Goal: Task Accomplishment & Management: Complete application form

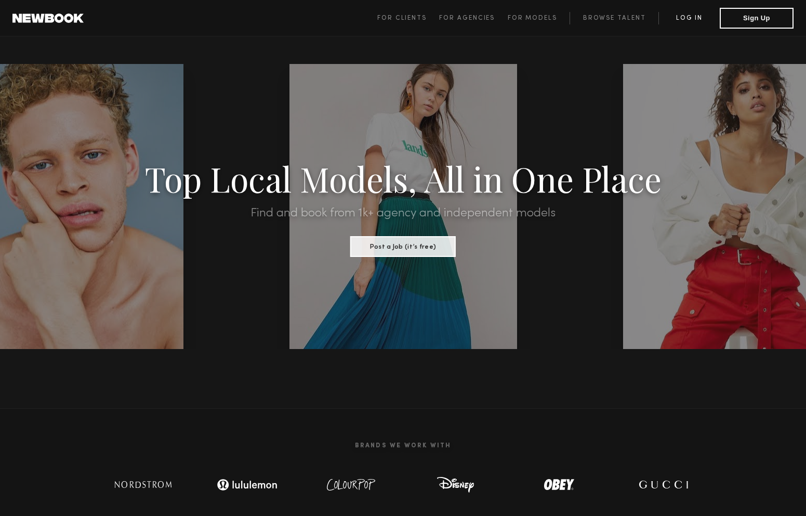
click at [691, 15] on link "Log in" at bounding box center [689, 18] width 61 height 12
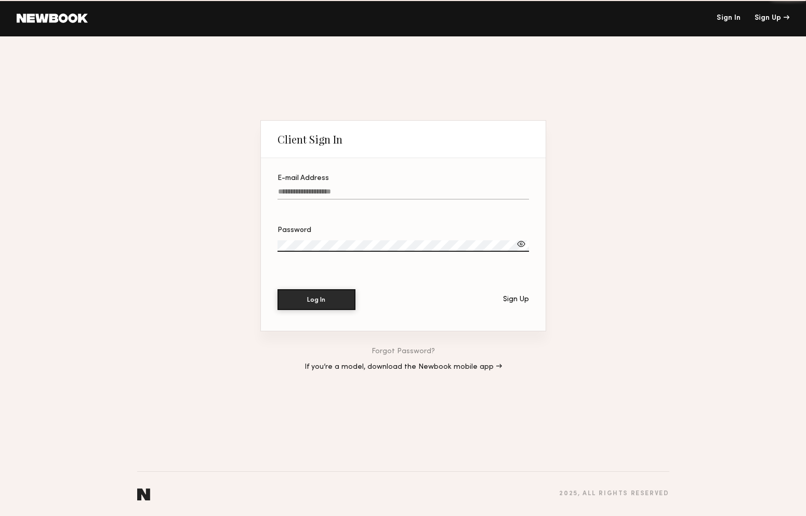
type input "**********"
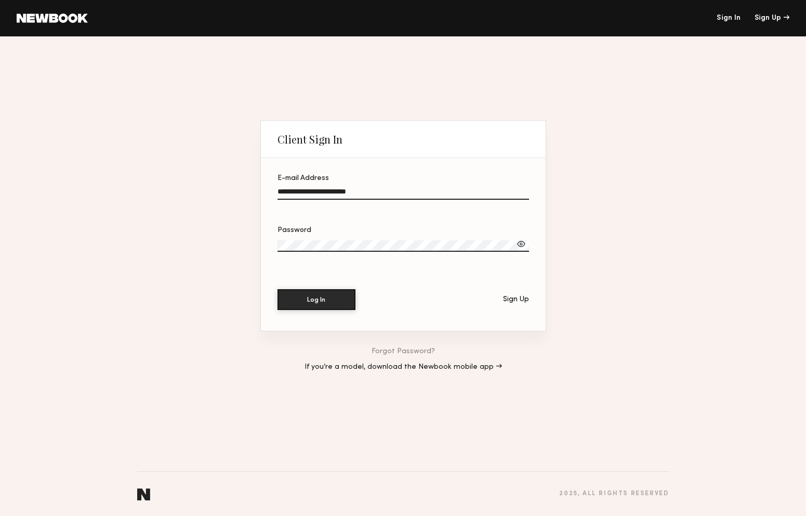
click at [322, 312] on section "**********" at bounding box center [403, 244] width 285 height 173
click at [334, 305] on button "Log In" at bounding box center [317, 298] width 78 height 21
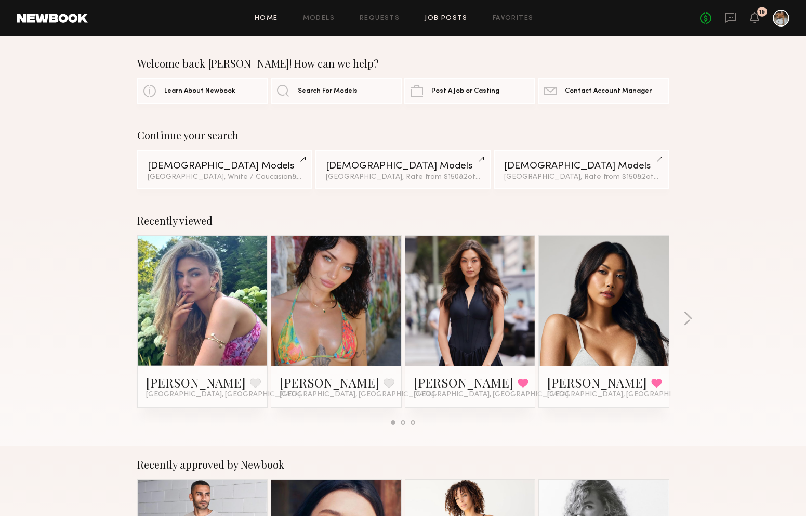
click at [444, 18] on link "Job Posts" at bounding box center [446, 18] width 43 height 7
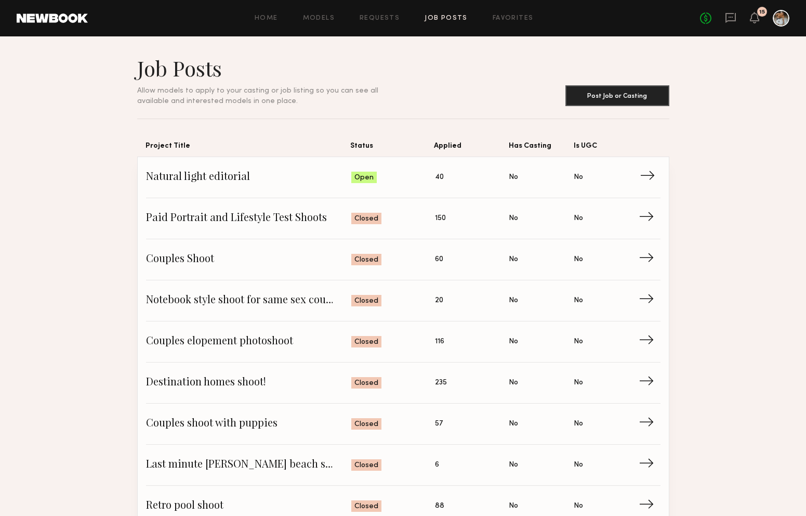
click at [274, 183] on span "Natural light editorial" at bounding box center [249, 177] width 206 height 16
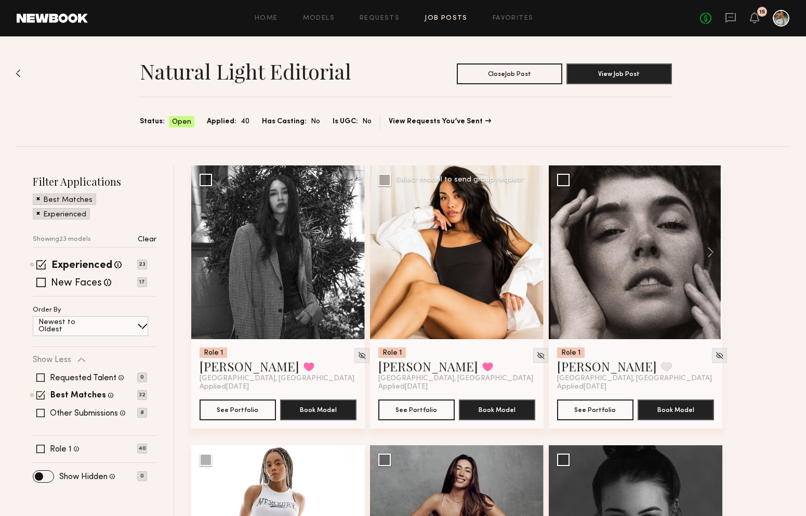
click at [531, 250] on button at bounding box center [526, 252] width 33 height 174
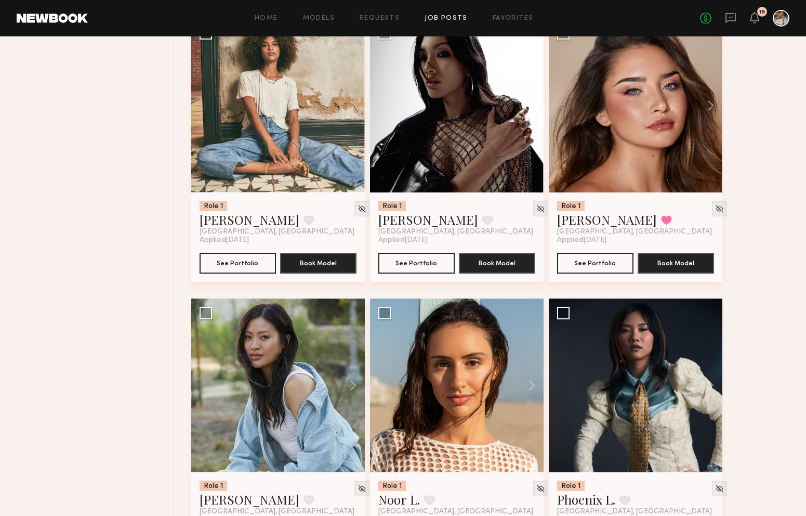
scroll to position [1711, 0]
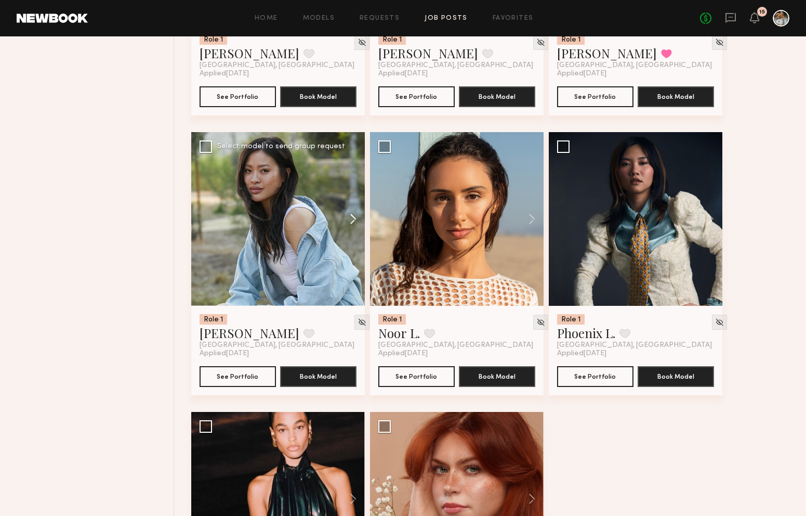
click at [356, 213] on button at bounding box center [348, 219] width 33 height 174
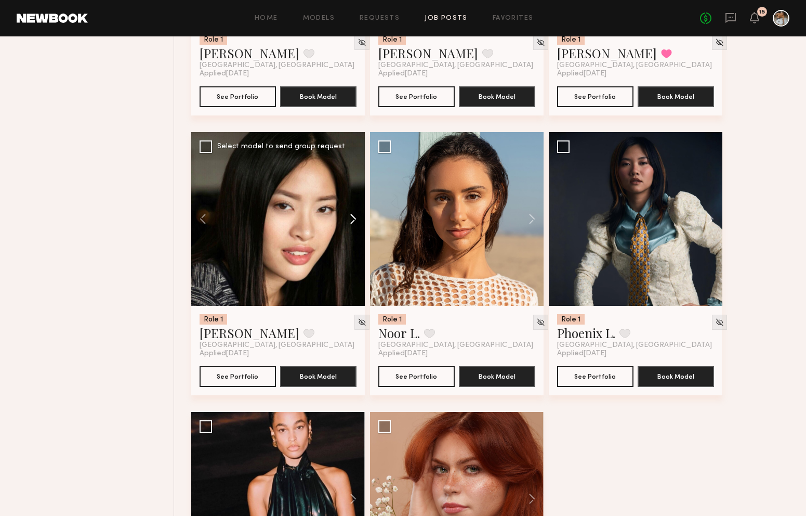
click at [356, 213] on button at bounding box center [348, 219] width 33 height 174
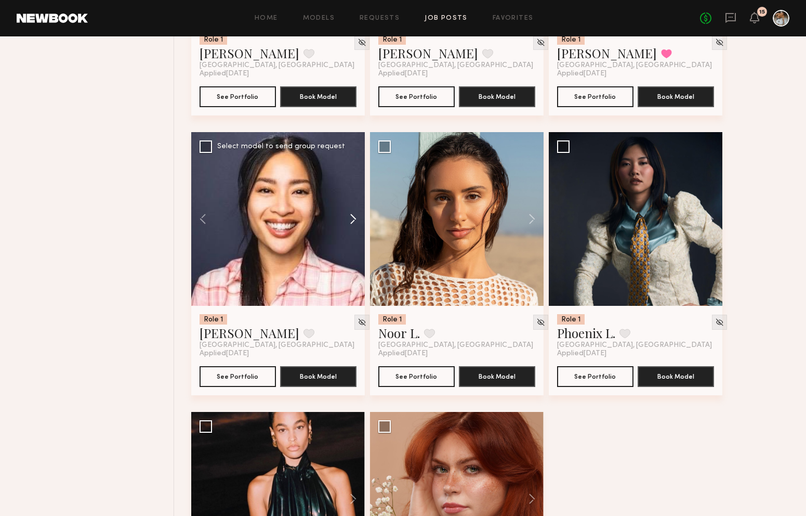
click at [356, 213] on button at bounding box center [348, 219] width 33 height 174
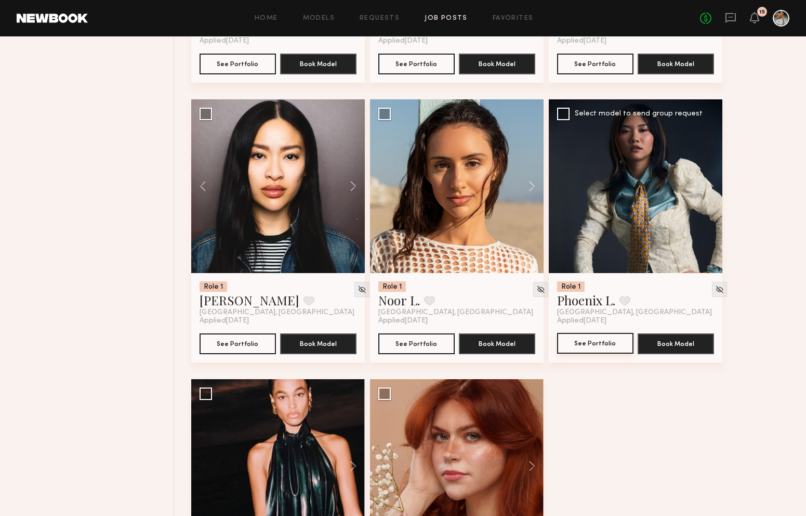
scroll to position [1747, 0]
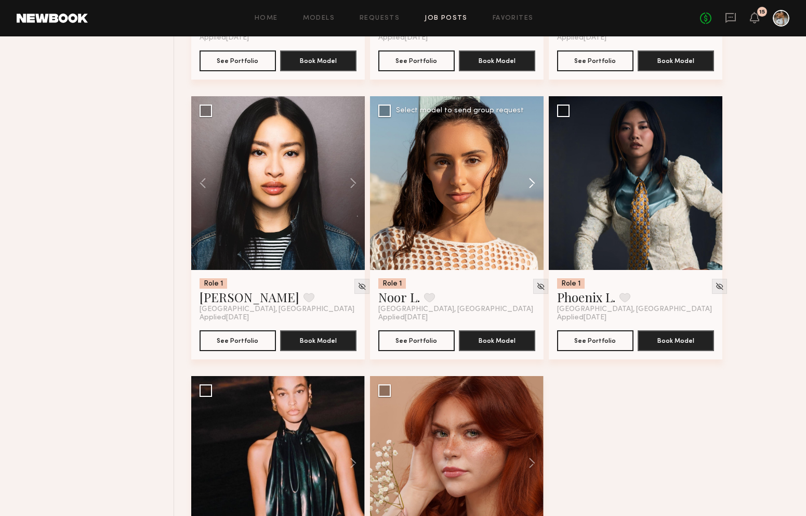
click at [530, 181] on button at bounding box center [526, 183] width 33 height 174
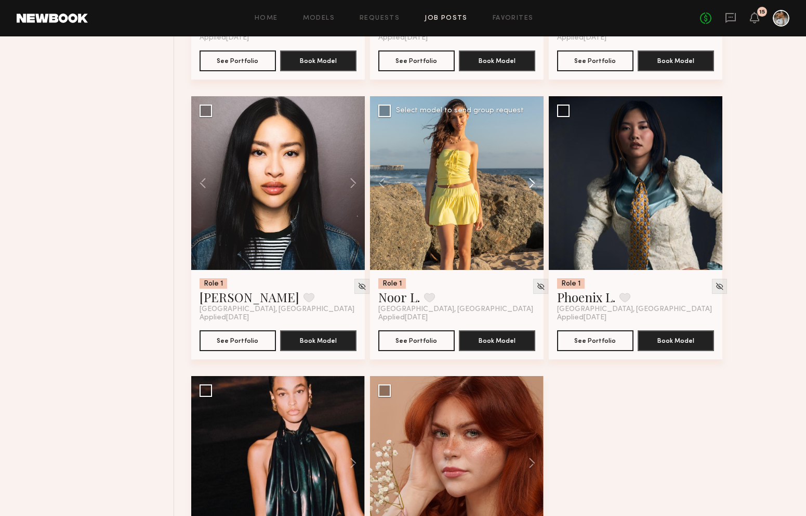
click at [530, 181] on button at bounding box center [526, 183] width 33 height 174
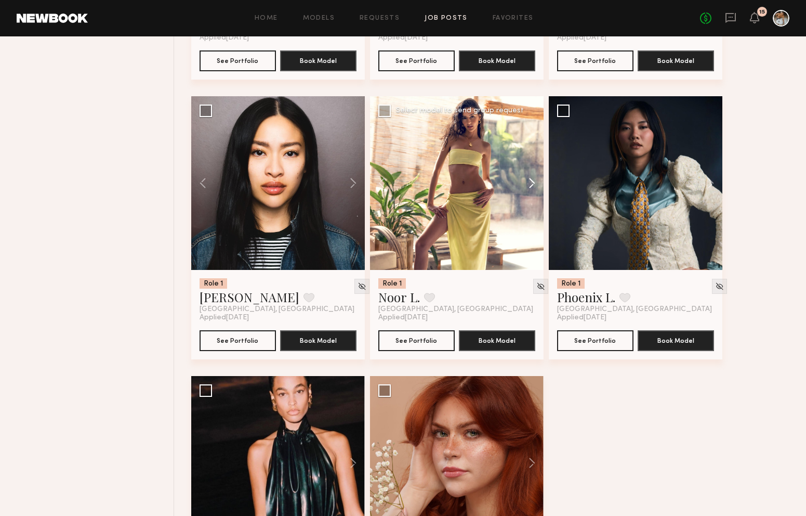
click at [530, 181] on button at bounding box center [526, 183] width 33 height 174
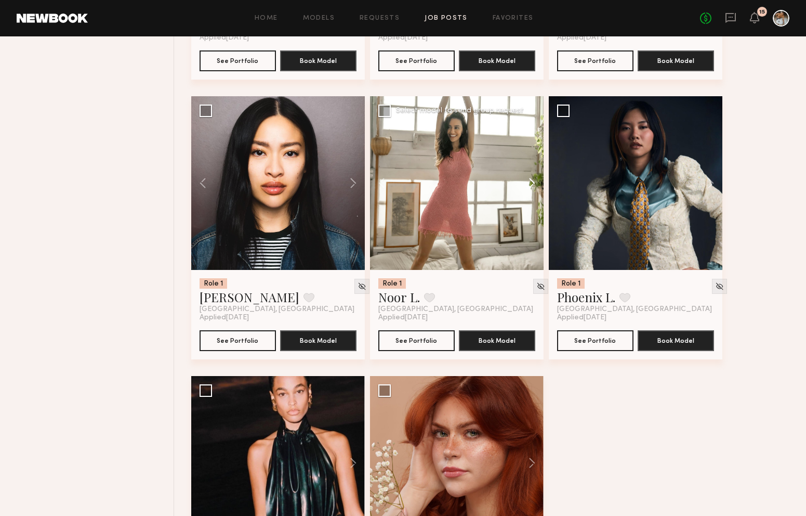
click at [530, 181] on button at bounding box center [526, 183] width 33 height 174
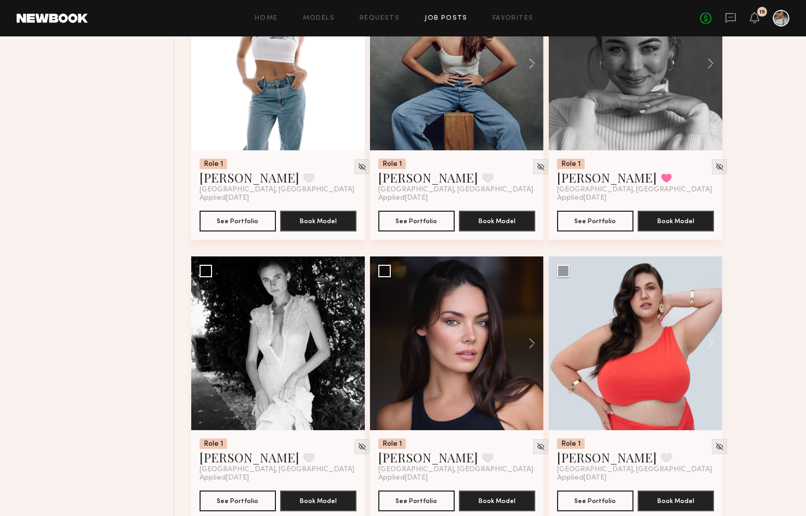
scroll to position [173, 0]
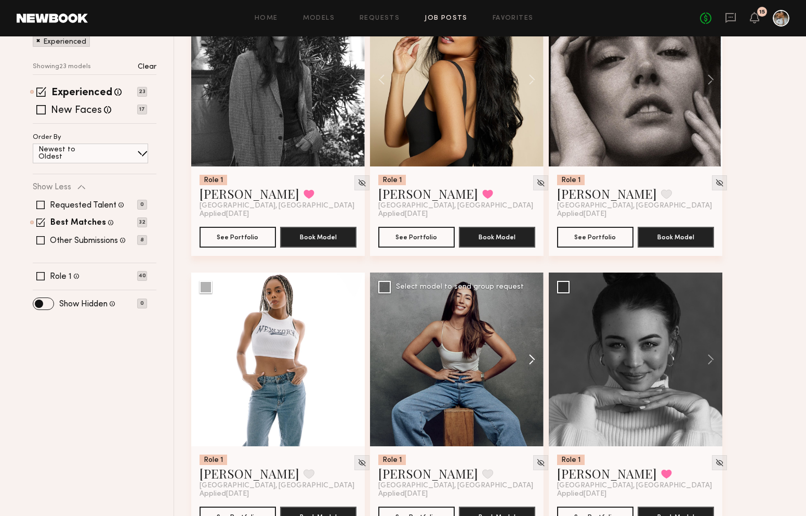
click at [532, 357] on button at bounding box center [526, 359] width 33 height 174
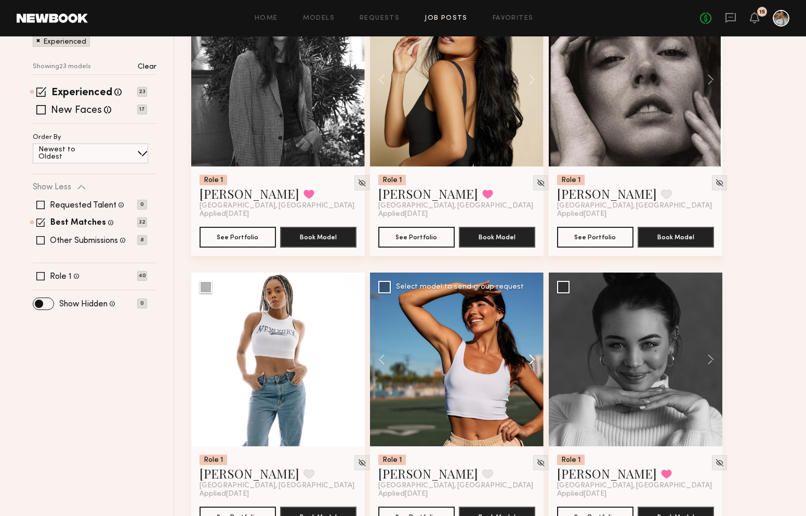
click at [532, 354] on button at bounding box center [526, 359] width 33 height 174
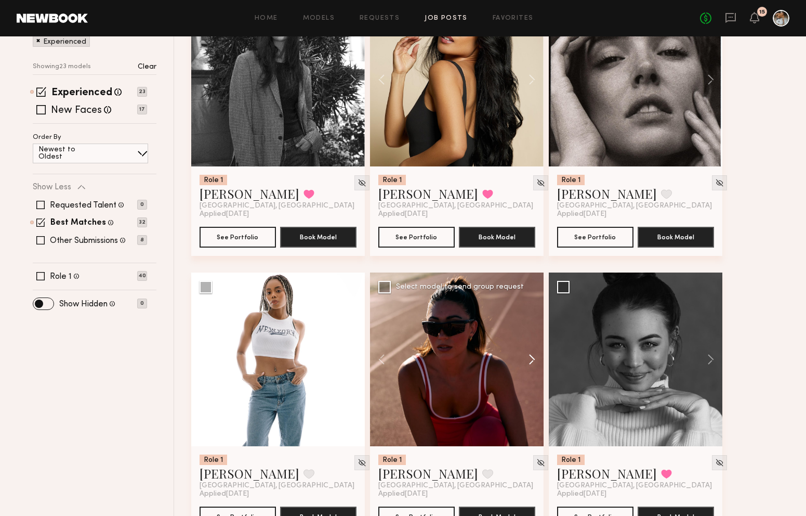
click at [532, 354] on button at bounding box center [526, 359] width 33 height 174
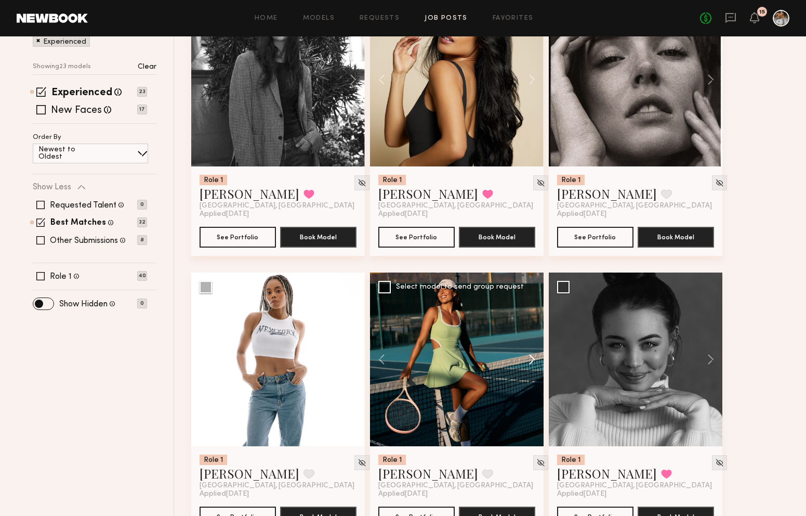
click at [532, 354] on button at bounding box center [526, 359] width 33 height 174
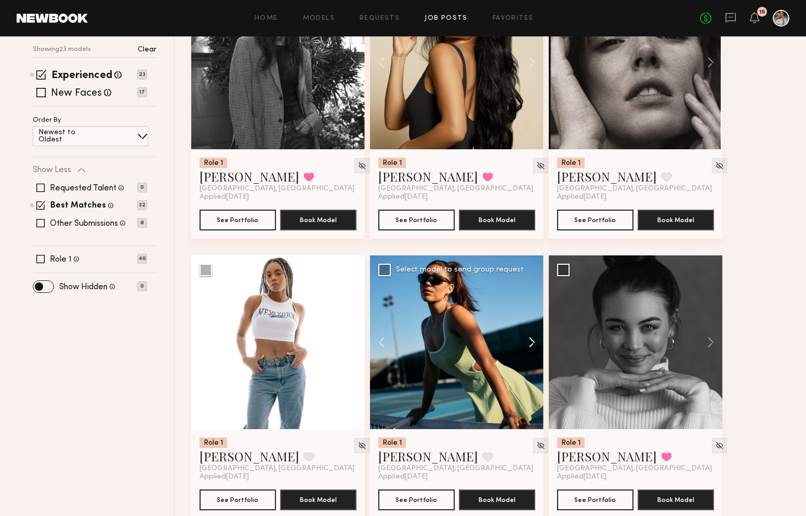
scroll to position [200, 0]
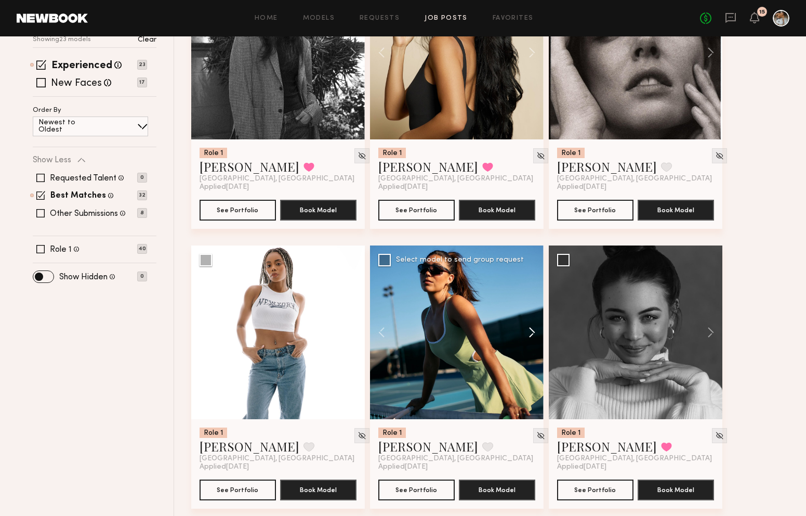
click at [534, 335] on button at bounding box center [526, 332] width 33 height 174
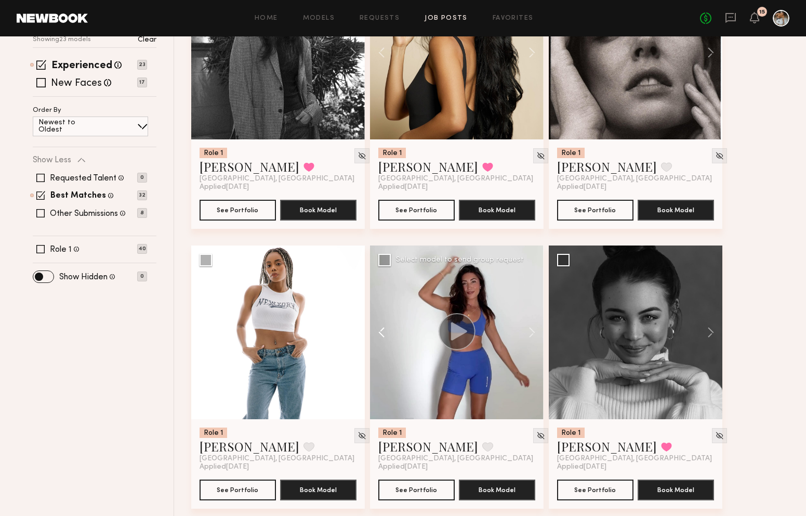
click at [379, 332] on button at bounding box center [386, 332] width 33 height 174
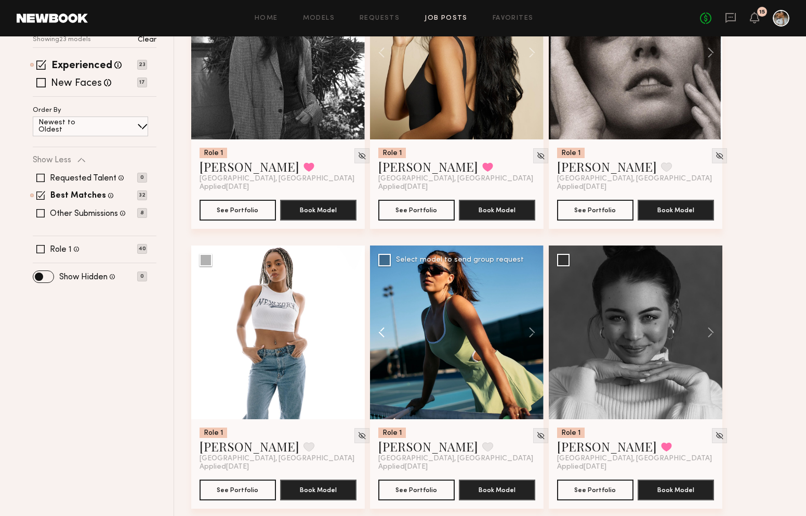
click at [379, 332] on button at bounding box center [386, 332] width 33 height 174
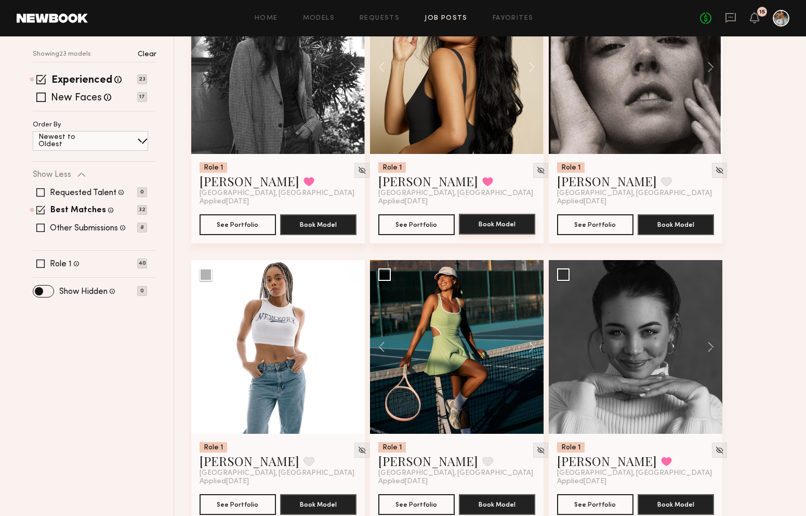
scroll to position [193, 0]
